Goal: Information Seeking & Learning: Learn about a topic

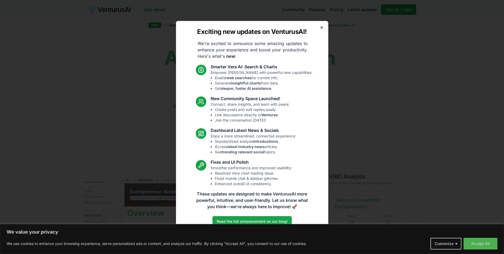
click at [322, 25] on icon "button" at bounding box center [322, 27] width 4 height 4
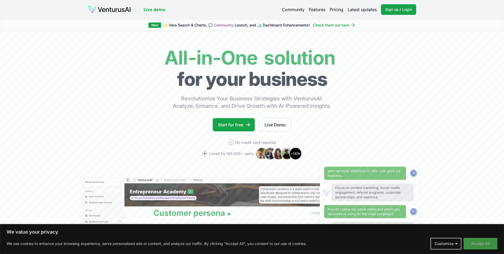
click at [484, 240] on button "Accept All" at bounding box center [480, 244] width 34 height 12
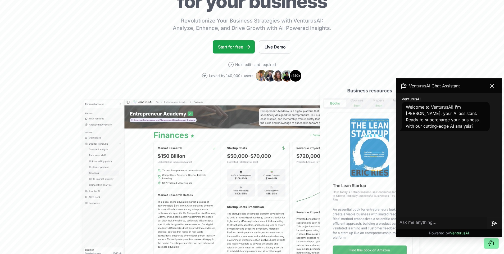
scroll to position [79, 0]
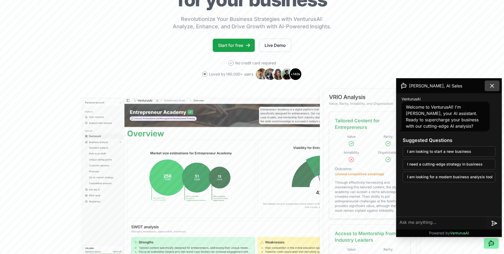
click at [492, 85] on icon at bounding box center [491, 85] width 3 height 3
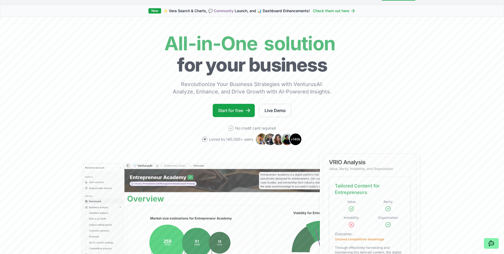
scroll to position [0, 0]
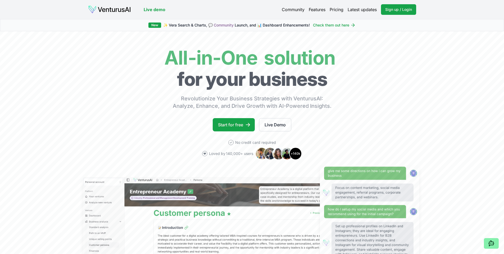
click at [340, 8] on link "Pricing" at bounding box center [337, 9] width 14 height 6
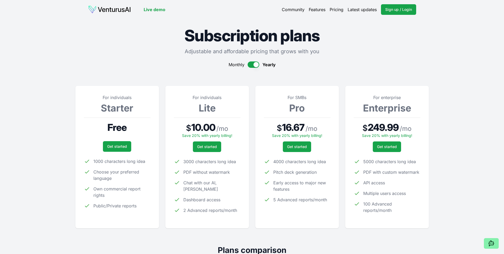
click at [302, 11] on link "Community" at bounding box center [293, 9] width 23 height 6
click at [315, 10] on link "Features" at bounding box center [317, 9] width 17 height 6
